Goal: Task Accomplishment & Management: Use online tool/utility

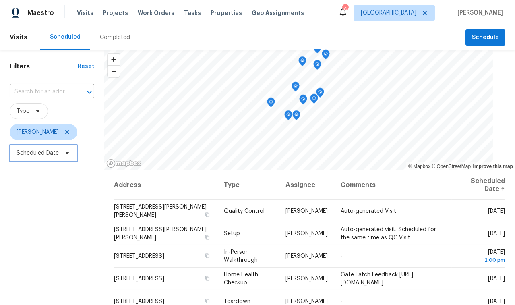
click at [40, 148] on span "Scheduled Date" at bounding box center [44, 153] width 68 height 16
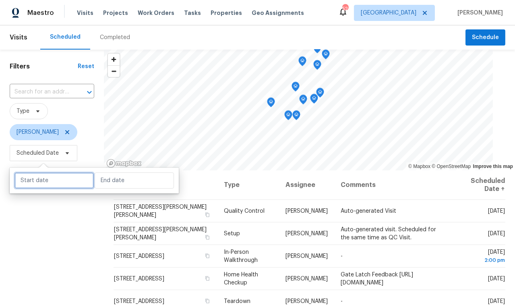
select select "8"
select select "2025"
select select "9"
select select "2025"
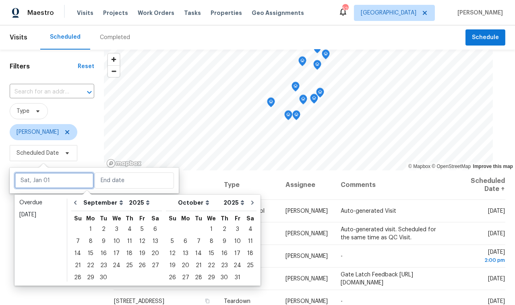
click at [51, 178] on input "text" at bounding box center [54, 180] width 79 height 16
click at [43, 218] on div "Today" at bounding box center [40, 215] width 43 height 8
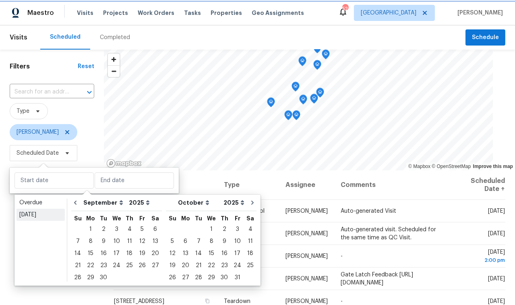
type input "Mon, Sep 22"
type input "[DATE]"
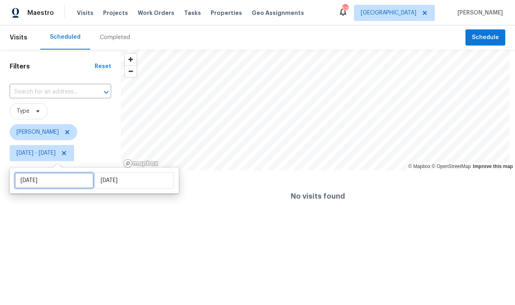
click at [50, 186] on input "[DATE]" at bounding box center [54, 180] width 79 height 16
select select "8"
select select "2025"
select select "9"
select select "2025"
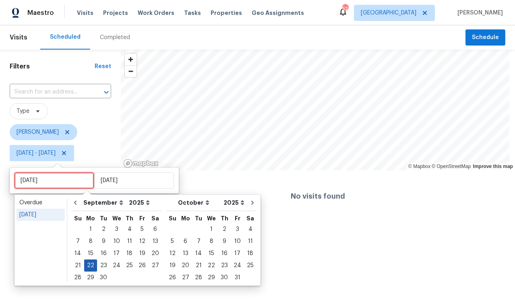
type input "[DATE]"
click at [39, 218] on div "[DATE]" at bounding box center [40, 215] width 43 height 8
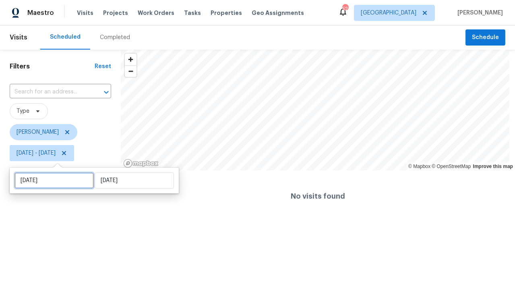
click at [49, 183] on input "[DATE]" at bounding box center [54, 180] width 79 height 16
select select "8"
select select "2025"
select select "9"
select select "2025"
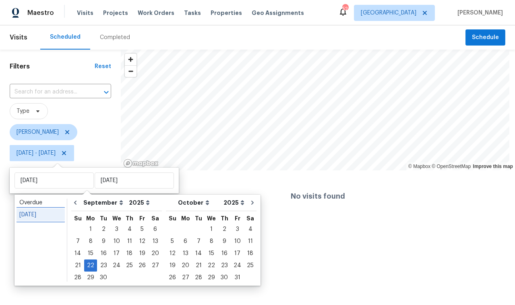
click at [47, 214] on div "[DATE]" at bounding box center [40, 215] width 43 height 8
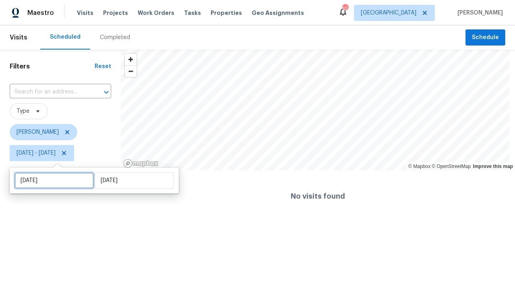
click at [50, 182] on input "[DATE]" at bounding box center [54, 180] width 79 height 16
select select "8"
select select "2025"
select select "9"
select select "2025"
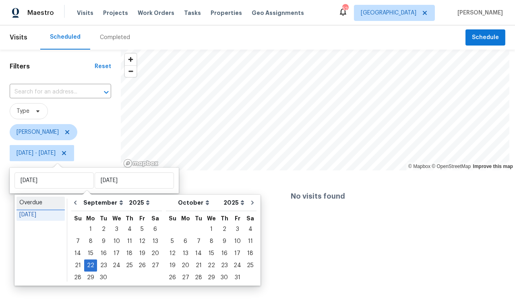
click at [44, 203] on div "Overdue" at bounding box center [40, 203] width 43 height 8
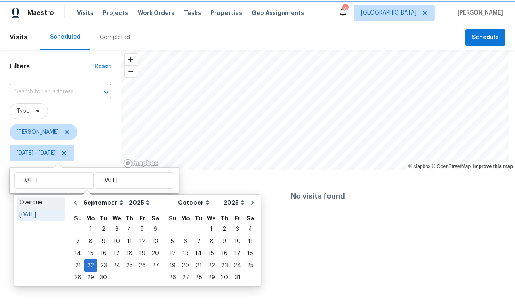
type input "Sat, Aug 23"
type input "Sun, Sep 21"
select select "7"
select select "8"
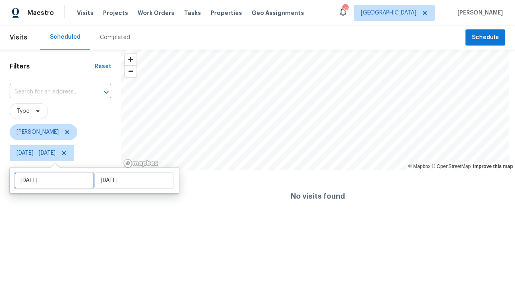
click at [49, 180] on input "Sat, Aug 23" at bounding box center [54, 180] width 79 height 16
select select "7"
select select "2025"
select select "8"
select select "2025"
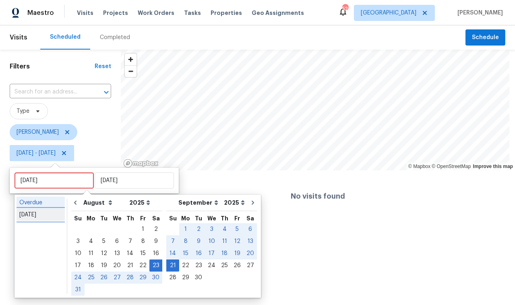
click at [45, 215] on div "Today" at bounding box center [40, 215] width 43 height 8
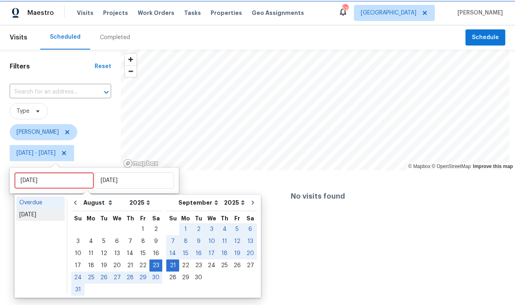
type input "Mon, Sep 22"
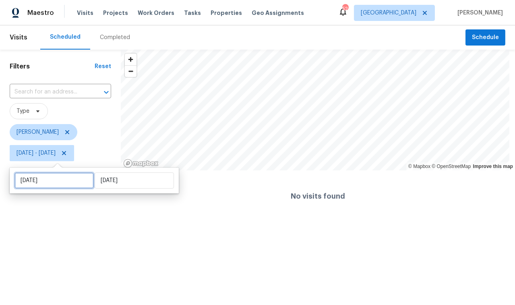
click at [46, 185] on input "Mon, Sep 22" at bounding box center [54, 180] width 79 height 16
select select "8"
select select "2025"
select select "9"
select select "2025"
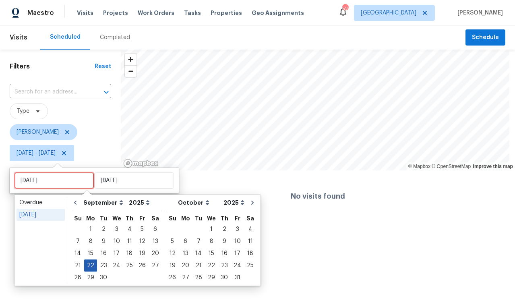
type input "Sun, Sep 21"
click at [103, 265] on div "23" at bounding box center [103, 265] width 13 height 11
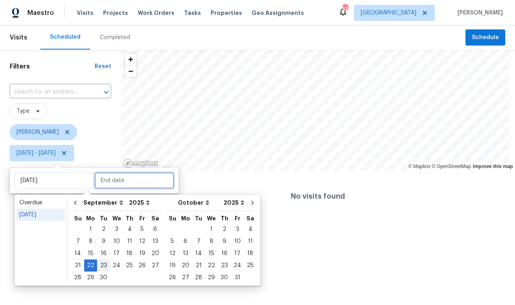
type input "Tue, Sep 23"
type input "Mon, Sep 22"
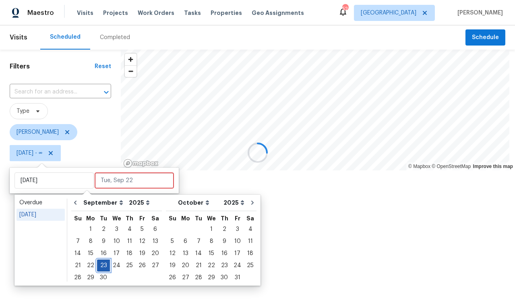
click at [103, 265] on div "23" at bounding box center [103, 265] width 13 height 11
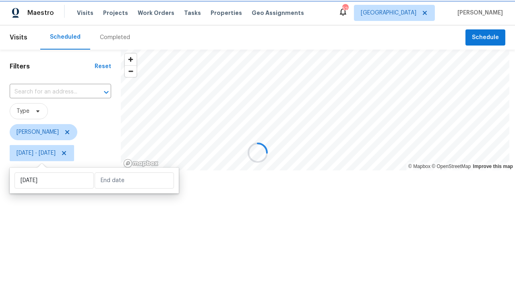
type input "Tue, Sep 23"
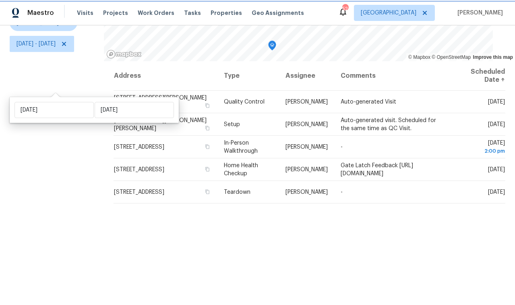
scroll to position [114, 0]
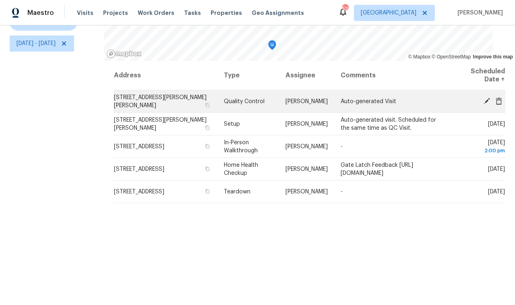
click at [483, 97] on icon at bounding box center [486, 100] width 7 height 7
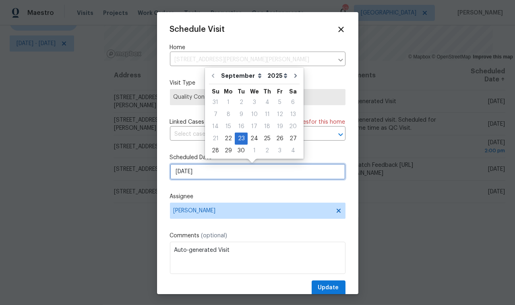
click at [236, 176] on input "9/23/2025" at bounding box center [258, 172] width 176 height 16
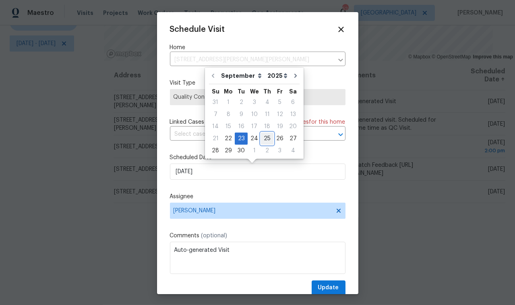
click at [265, 141] on div "25" at bounding box center [267, 138] width 12 height 11
type input "9/25/2025"
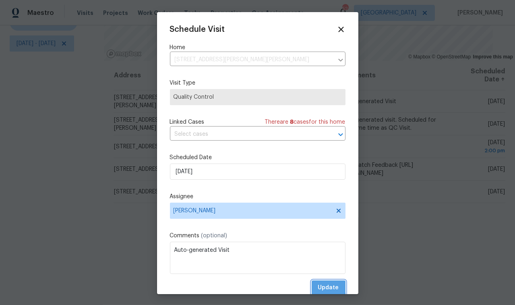
click at [318, 288] on span "Update" at bounding box center [328, 288] width 21 height 10
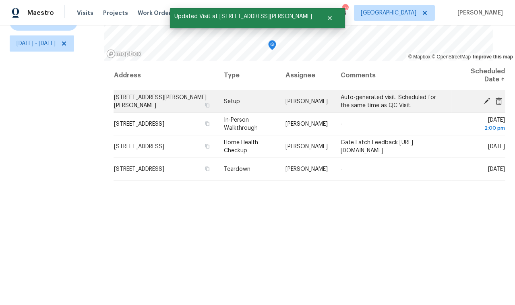
click at [484, 97] on icon at bounding box center [486, 100] width 7 height 7
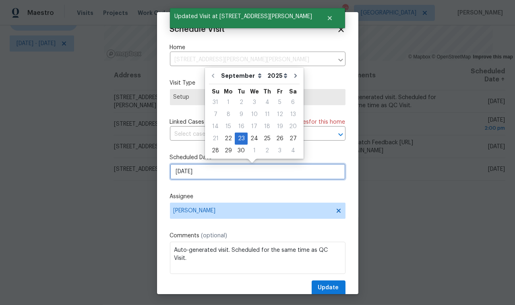
click at [235, 174] on input "9/23/2025" at bounding box center [258, 172] width 176 height 16
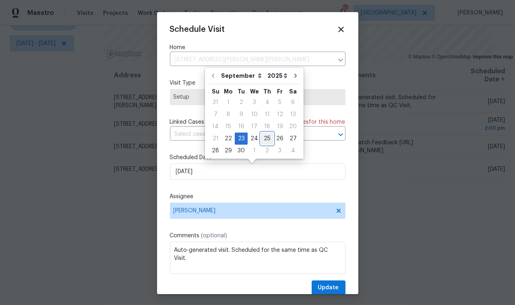
click at [267, 140] on div "25" at bounding box center [267, 138] width 12 height 11
type input "9/25/2025"
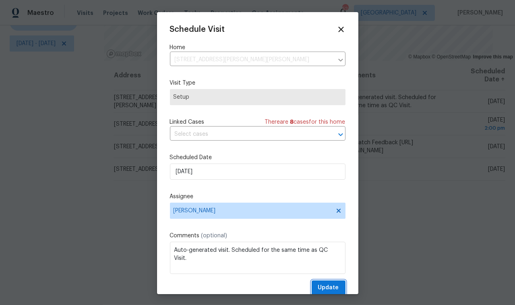
click at [318, 285] on span "Update" at bounding box center [328, 288] width 21 height 10
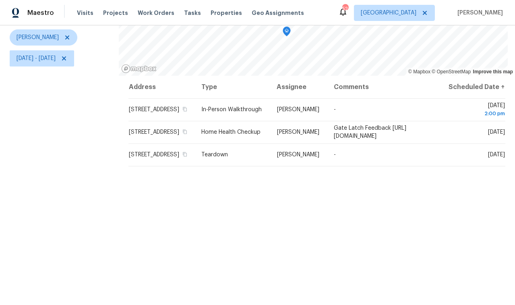
scroll to position [0, 0]
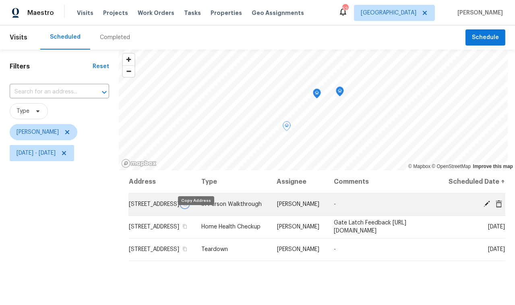
click at [187, 206] on icon "button" at bounding box center [185, 204] width 4 height 4
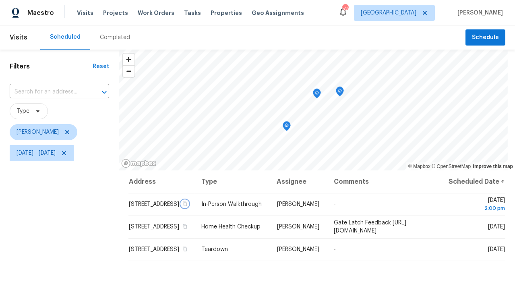
click at [285, 125] on icon "Map marker" at bounding box center [287, 125] width 4 height 2
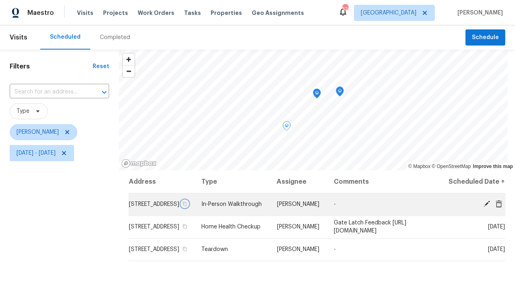
click at [187, 206] on icon "button" at bounding box center [184, 203] width 5 height 5
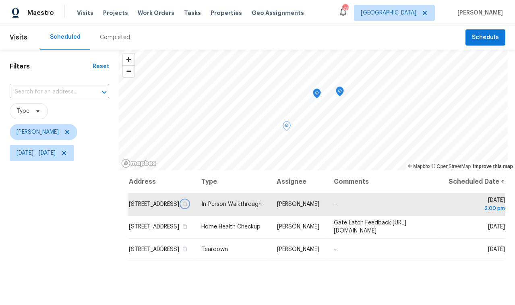
click at [336, 93] on icon "Map marker" at bounding box center [339, 91] width 7 height 9
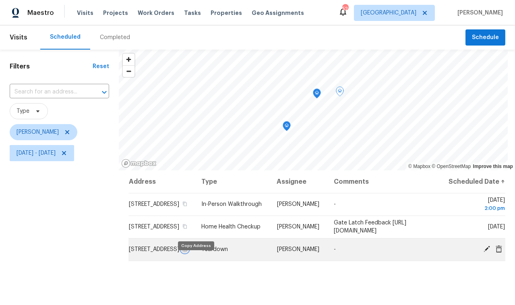
click at [187, 251] on icon "button" at bounding box center [184, 249] width 5 height 5
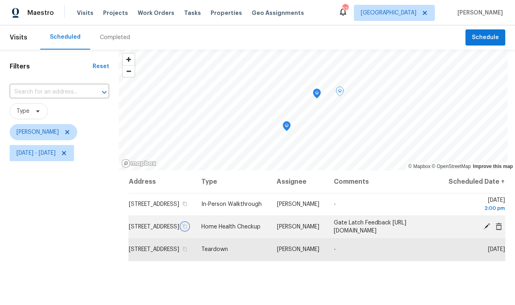
click at [187, 229] on icon "button" at bounding box center [184, 226] width 5 height 5
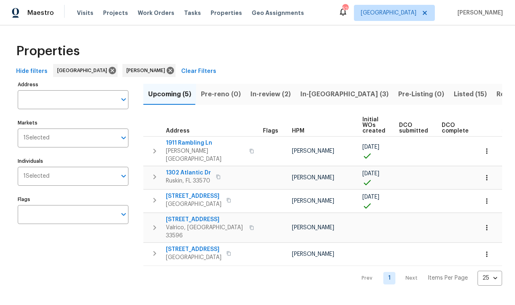
click at [454, 96] on span "Listed (15)" at bounding box center [470, 94] width 33 height 11
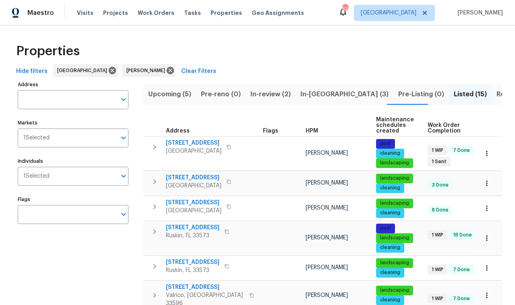
click at [35, 75] on span "Hide filters" at bounding box center [31, 71] width 31 height 10
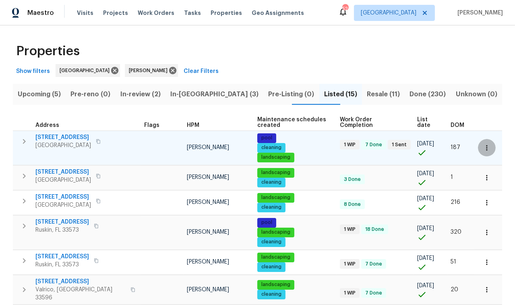
click at [483, 147] on icon "button" at bounding box center [487, 148] width 8 height 8
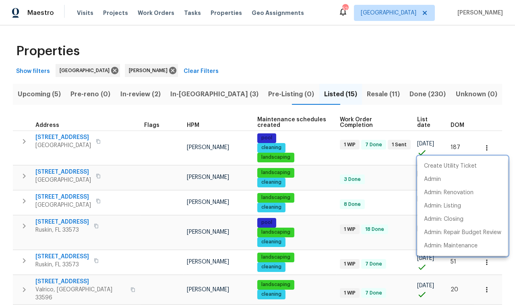
click at [476, 119] on div at bounding box center [257, 152] width 515 height 305
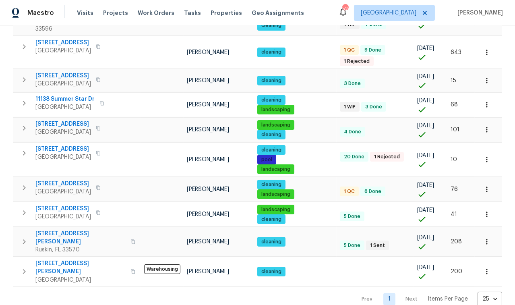
scroll to position [270, 0]
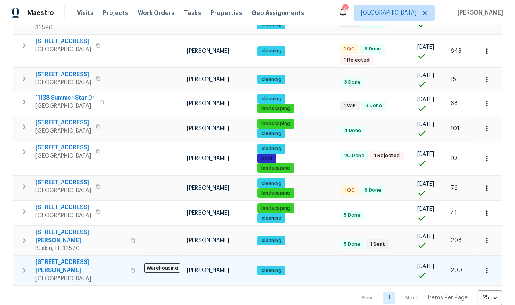
click at [77, 258] on span "1110 McDaniel St" at bounding box center [80, 266] width 90 height 16
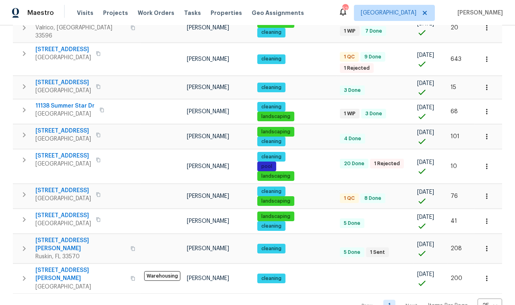
scroll to position [260, 0]
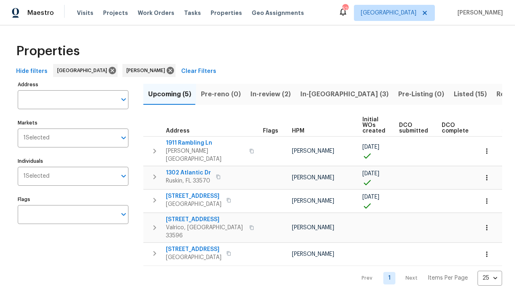
click at [454, 91] on span "Listed (15)" at bounding box center [470, 94] width 33 height 11
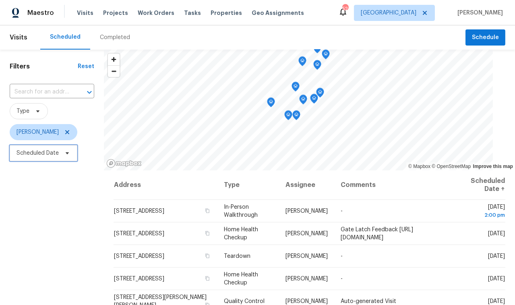
click at [44, 151] on span "Scheduled Date" at bounding box center [38, 153] width 42 height 8
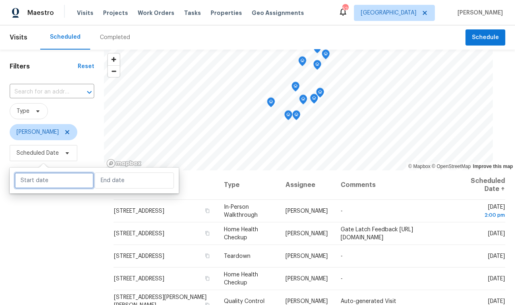
click at [52, 184] on input "text" at bounding box center [54, 180] width 79 height 16
select select "8"
select select "2025"
select select "9"
select select "2025"
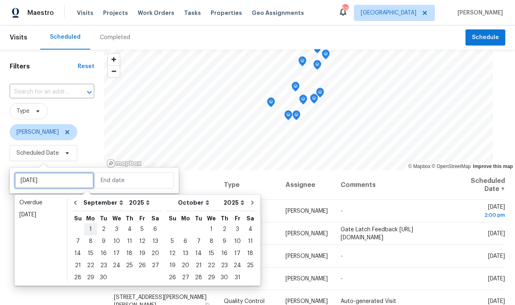
type input "[DATE]"
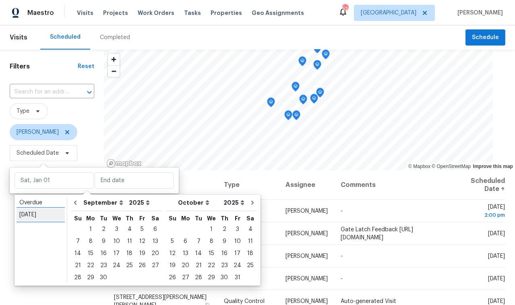
click at [53, 218] on div "Today" at bounding box center [40, 215] width 43 height 8
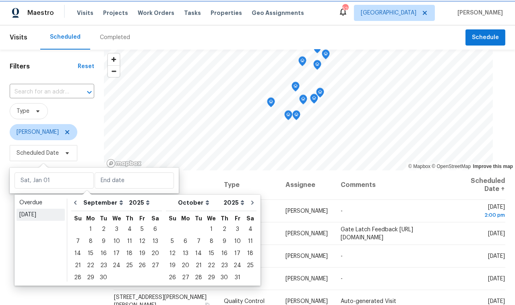
type input "Mon, Sep 22"
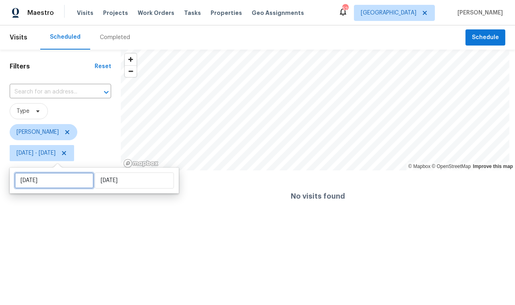
click at [61, 176] on input "Mon, Sep 22" at bounding box center [54, 180] width 79 height 16
select select "8"
select select "2025"
select select "9"
select select "2025"
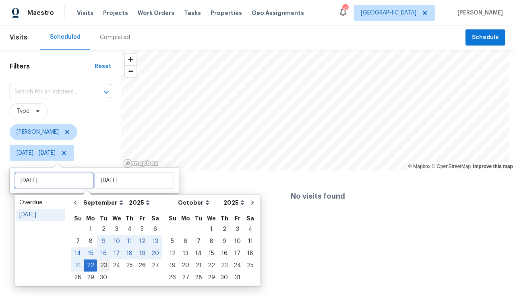
type input "Tue, Sep 23"
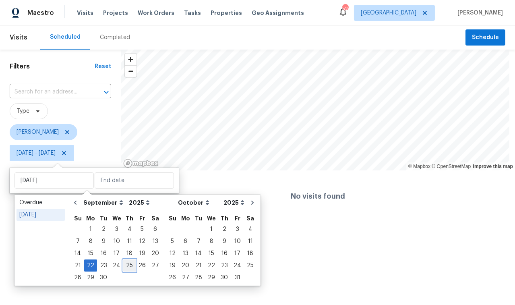
click at [126, 266] on div "25" at bounding box center [129, 265] width 12 height 11
type input "Thu, Sep 25"
type input "Mon, Sep 22"
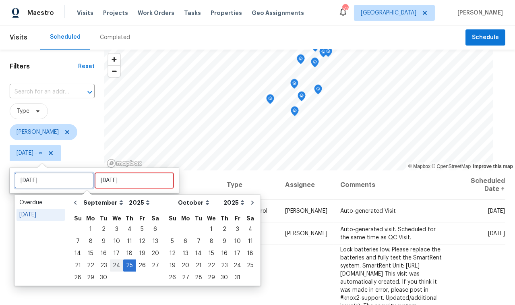
type input "Wed, Sep 24"
type input "Thu, Sep 25"
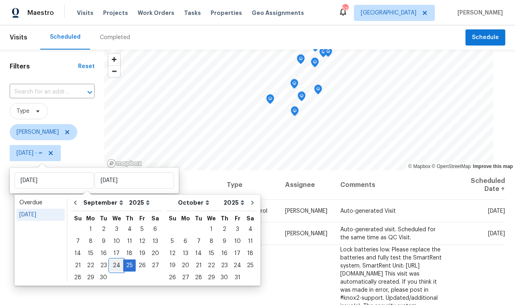
click at [116, 266] on div "24" at bounding box center [116, 265] width 13 height 11
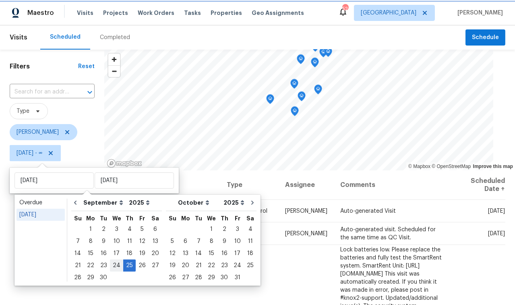
type input "Wed, Sep 24"
type input "Thu, Sep 25"
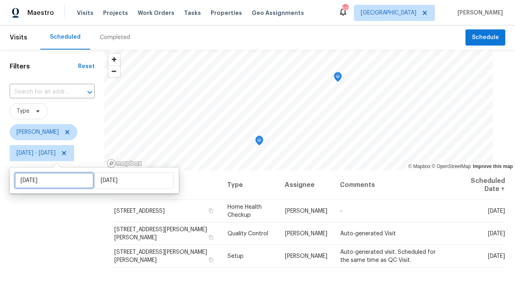
select select "8"
select select "2025"
select select "9"
select select "2025"
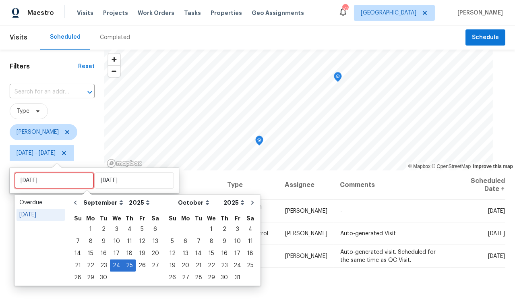
click at [62, 182] on input "Wed, Sep 24" at bounding box center [54, 180] width 79 height 16
type input "Sun, Sep 28"
type input "Wed, Sep 24"
type input "Thu, Sep 25"
click at [115, 267] on div "24" at bounding box center [116, 265] width 13 height 11
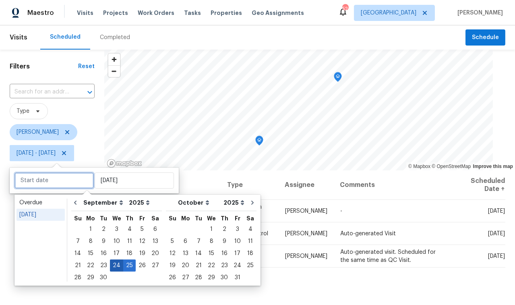
type input "Wed, Sep 24"
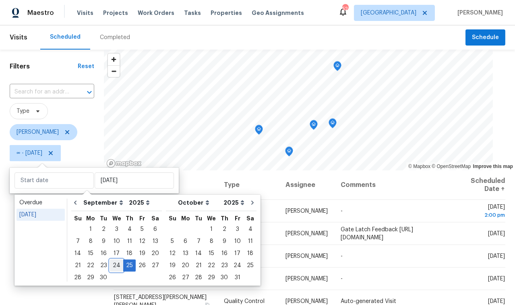
click at [115, 267] on div "24" at bounding box center [116, 265] width 13 height 11
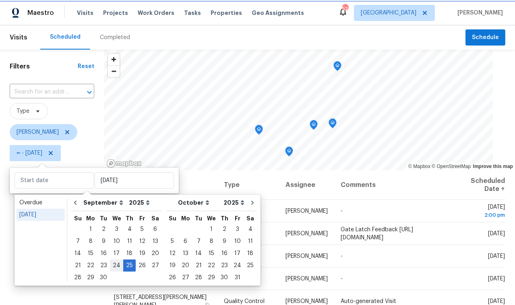
type input "Wed, Sep 24"
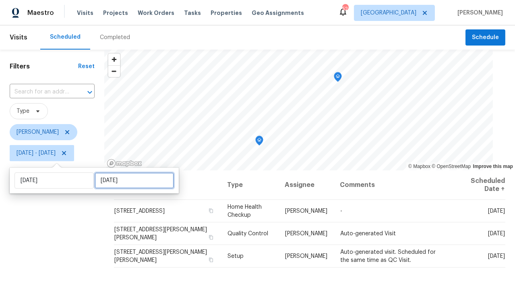
select select "8"
select select "2025"
select select "9"
select select "2025"
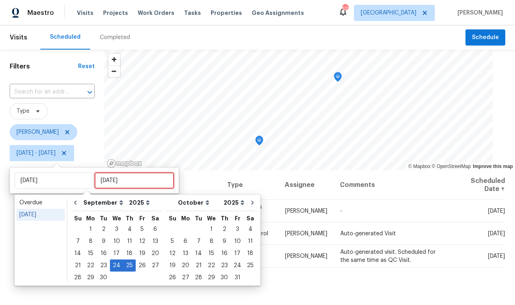
click at [107, 181] on input "Thu, Sep 25" at bounding box center [134, 180] width 79 height 16
type input "Wed, Sep 17"
type input "Wed, Sep 24"
click at [116, 265] on div "24" at bounding box center [116, 265] width 13 height 11
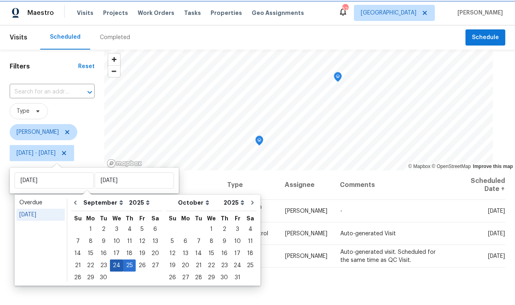
type input "Wed, Sep 24"
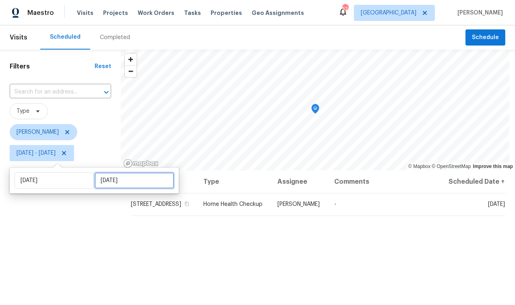
click at [118, 183] on input "Wed, Sep 24" at bounding box center [134, 180] width 79 height 16
select select "8"
select select "2025"
select select "9"
select select "2025"
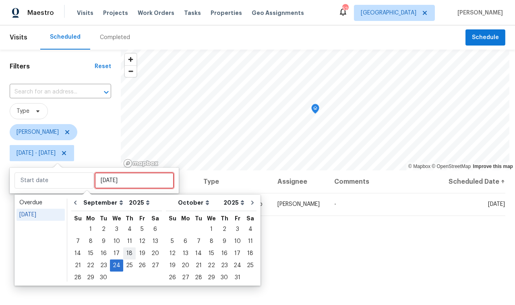
type input "Thu, Sep 18"
type input "Wed, Sep 24"
click at [141, 265] on div "26" at bounding box center [142, 265] width 13 height 11
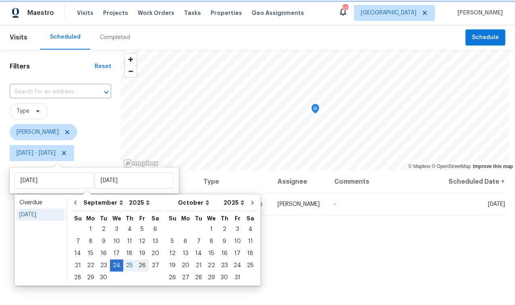
type input "Fri, Sep 26"
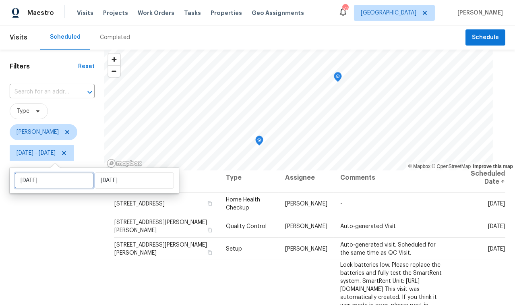
select select "8"
select select "2025"
select select "9"
select select "2025"
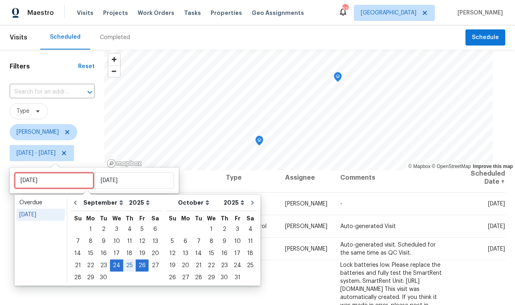
click at [67, 184] on input "Wed, Sep 24" at bounding box center [54, 180] width 79 height 16
type input "Tue, Sep 16"
click at [143, 267] on div "26" at bounding box center [142, 265] width 13 height 11
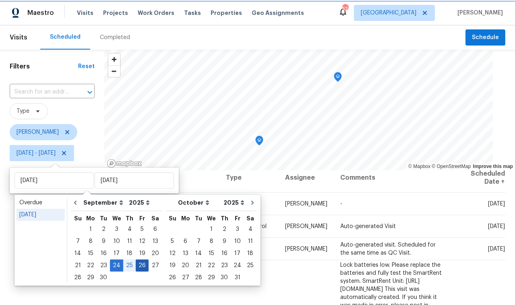
type input "Fri, Sep 26"
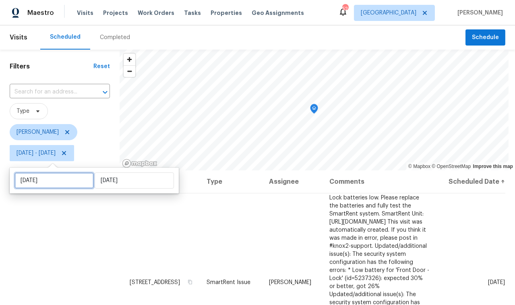
click at [66, 182] on input "Fri, Sep 26" at bounding box center [54, 180] width 79 height 16
select select "8"
select select "2025"
select select "9"
select select "2025"
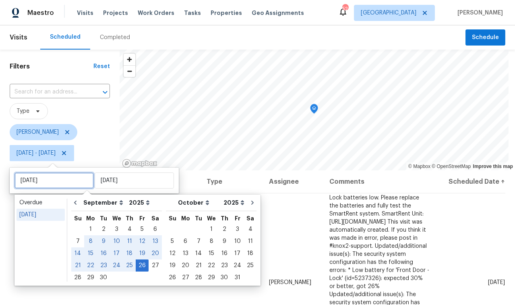
type input "Fri, Sep 26"
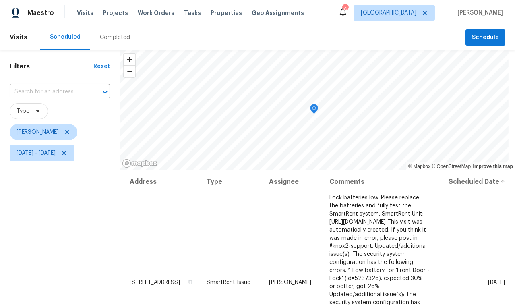
click at [89, 122] on span "[PERSON_NAME]" at bounding box center [60, 132] width 100 height 21
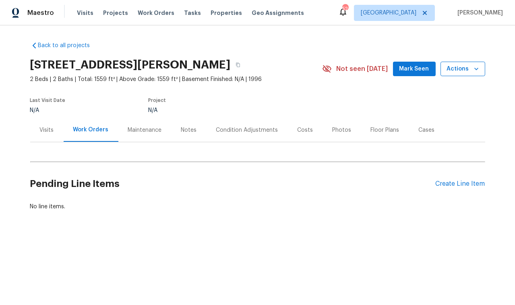
click at [456, 73] on span "Actions" at bounding box center [463, 69] width 32 height 10
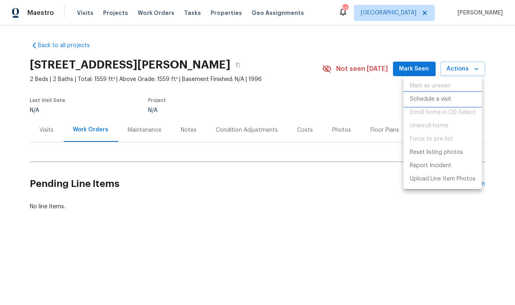
click at [444, 101] on p "Schedule a visit" at bounding box center [430, 99] width 41 height 8
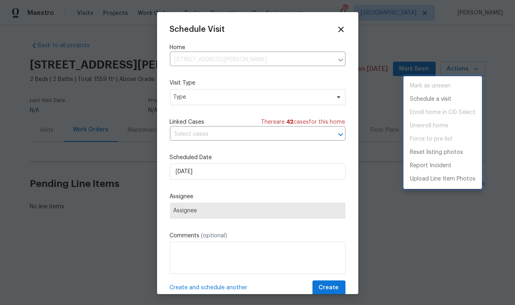
click at [435, 100] on p "Schedule a visit" at bounding box center [430, 99] width 41 height 8
click at [255, 99] on div at bounding box center [257, 152] width 515 height 305
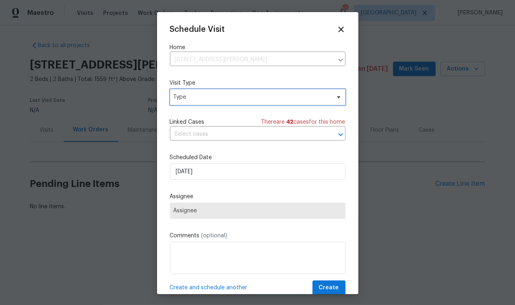
click at [267, 97] on span "Type" at bounding box center [252, 97] width 157 height 8
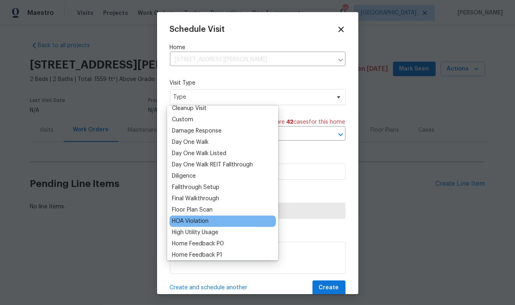
scroll to position [190, 0]
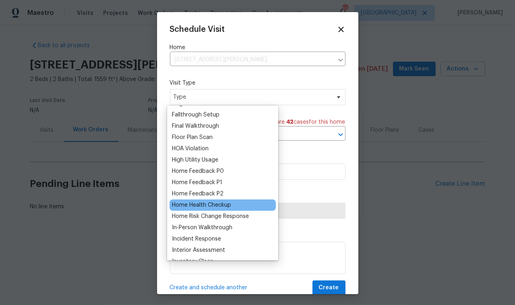
click at [205, 206] on div "Home Health Checkup" at bounding box center [201, 205] width 59 height 8
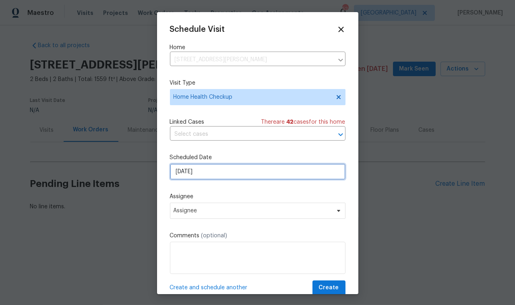
click at [215, 176] on input "9/22/2025" at bounding box center [258, 172] width 176 height 16
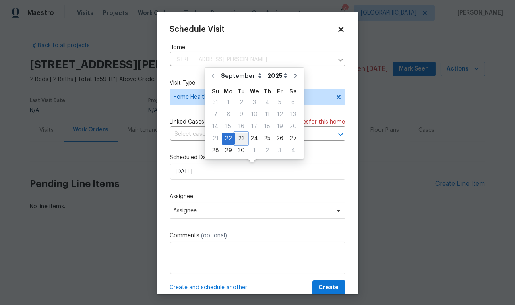
click at [241, 139] on div "23" at bounding box center [241, 138] width 13 height 11
type input "9/23/2025"
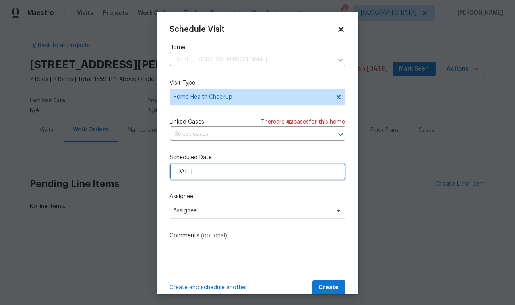
click at [239, 169] on input "9/23/2025" at bounding box center [258, 172] width 176 height 16
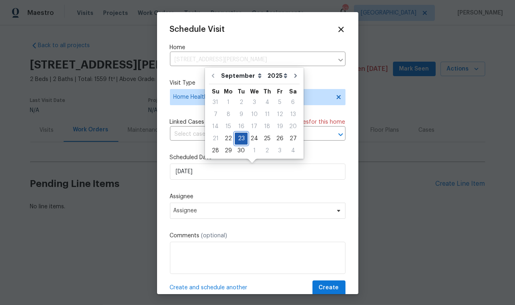
click at [240, 140] on div "23" at bounding box center [241, 138] width 13 height 11
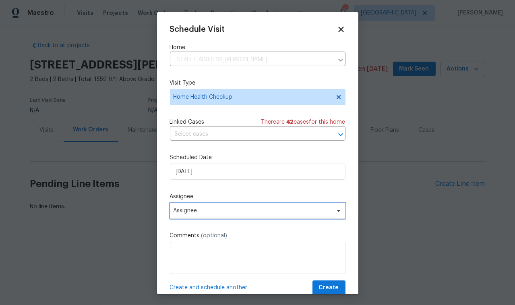
click at [296, 214] on span "Assignee" at bounding box center [253, 210] width 158 height 6
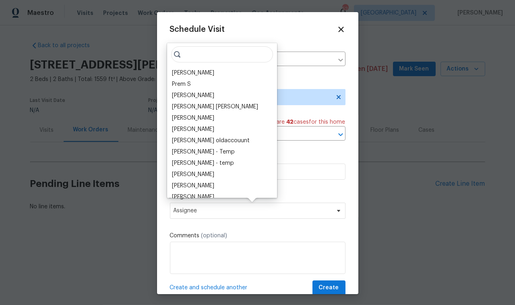
click at [212, 56] on input "search" at bounding box center [222, 54] width 102 height 16
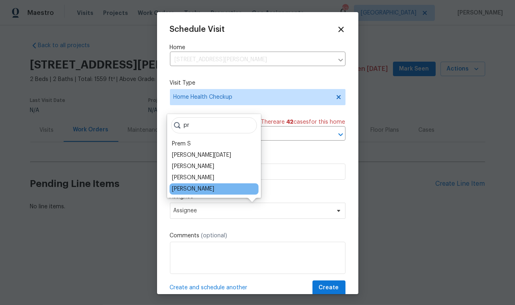
type input "p"
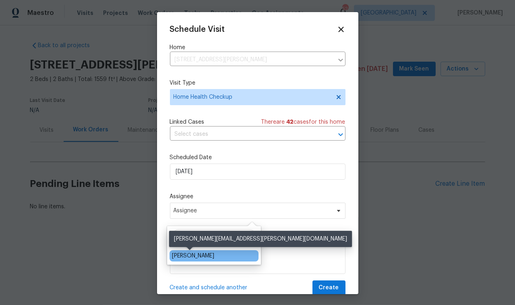
type input "paul"
click at [201, 253] on div "[PERSON_NAME]" at bounding box center [193, 256] width 42 height 8
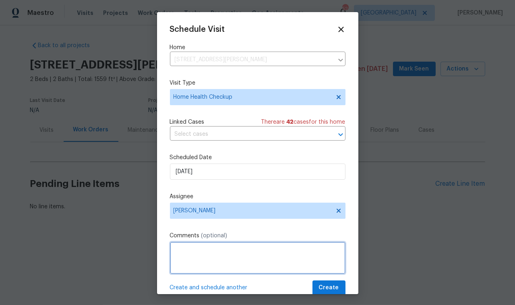
click at [217, 262] on textarea at bounding box center [258, 258] width 176 height 32
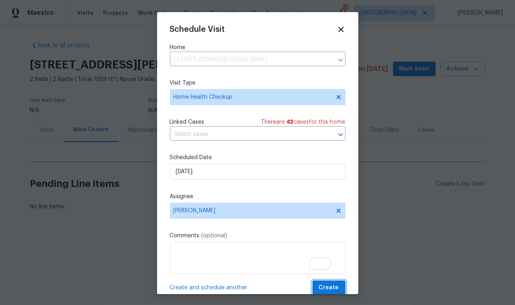
click at [319, 288] on span "Create" at bounding box center [329, 288] width 20 height 10
click at [324, 286] on span "Create" at bounding box center [329, 288] width 20 height 10
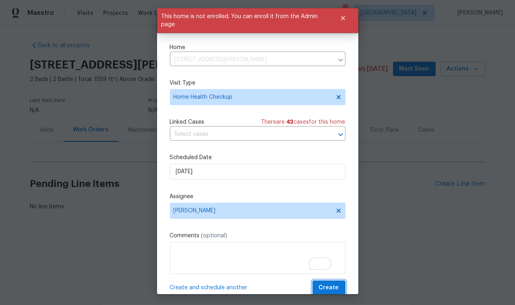
click at [325, 286] on span "Create" at bounding box center [329, 288] width 20 height 10
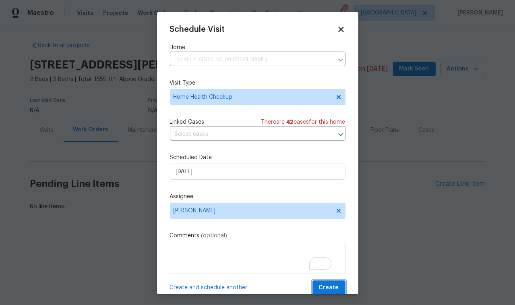
click at [327, 284] on span "Create" at bounding box center [329, 288] width 20 height 10
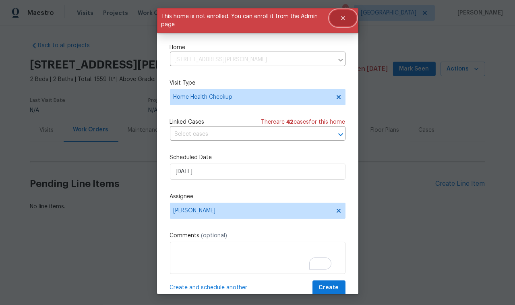
click at [343, 18] on icon "Close" at bounding box center [343, 18] width 4 height 4
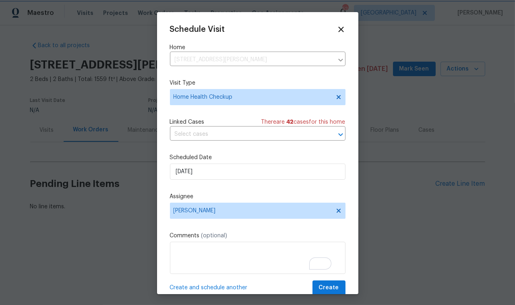
click at [366, 39] on div at bounding box center [257, 152] width 515 height 305
click at [93, 80] on div at bounding box center [257, 152] width 515 height 305
click at [338, 31] on icon at bounding box center [341, 30] width 6 height 6
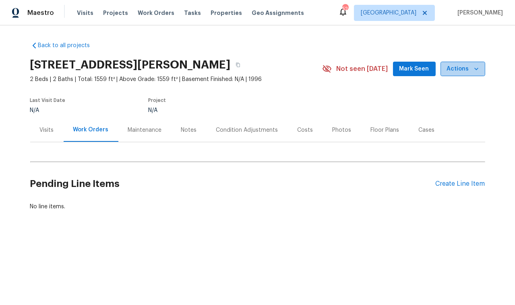
click at [472, 67] on icon "button" at bounding box center [476, 69] width 8 height 8
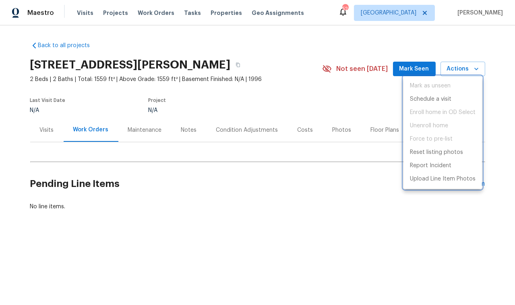
click at [270, 65] on div at bounding box center [257, 152] width 515 height 305
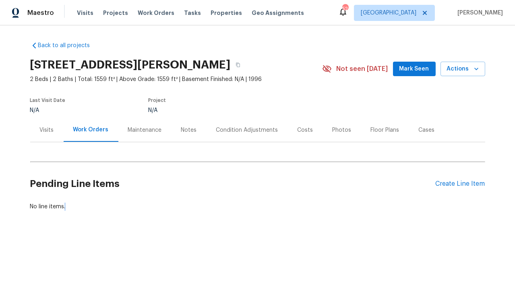
click at [270, 65] on div "Mark as unseen Schedule a visit Enroll home in OD Select Unenroll home Force to…" at bounding box center [257, 152] width 515 height 305
click at [240, 65] on icon "button" at bounding box center [238, 64] width 5 height 5
click at [240, 67] on icon "button" at bounding box center [238, 64] width 5 height 5
click at [240, 65] on icon "button" at bounding box center [238, 64] width 5 height 5
